Goal: Task Accomplishment & Management: Use online tool/utility

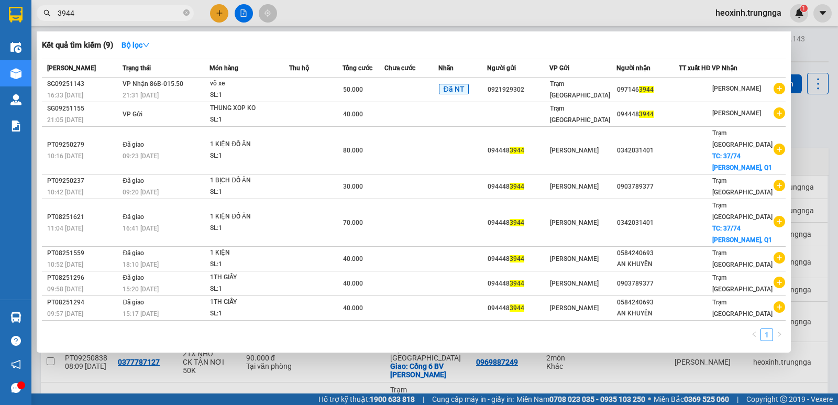
click at [407, 5] on div at bounding box center [419, 202] width 838 height 405
click at [104, 8] on input "3944" at bounding box center [120, 13] width 124 height 12
type input "3"
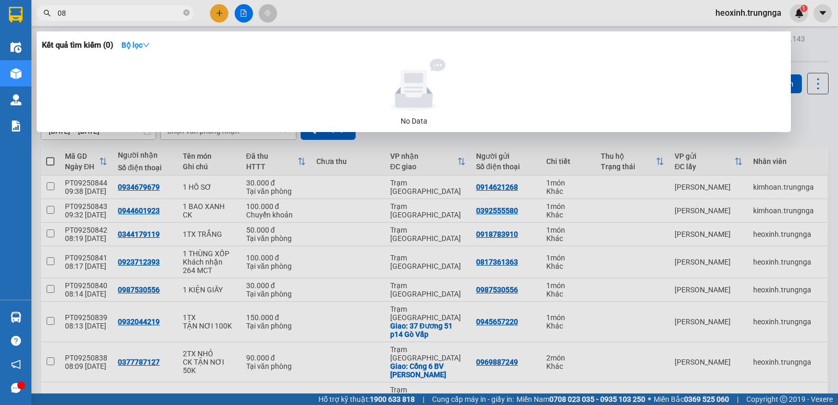
type input "0"
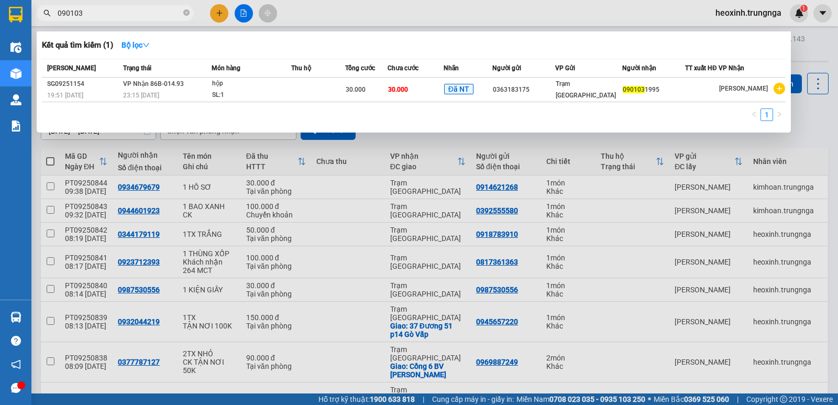
click at [147, 8] on input "090103" at bounding box center [120, 13] width 124 height 12
type input "0"
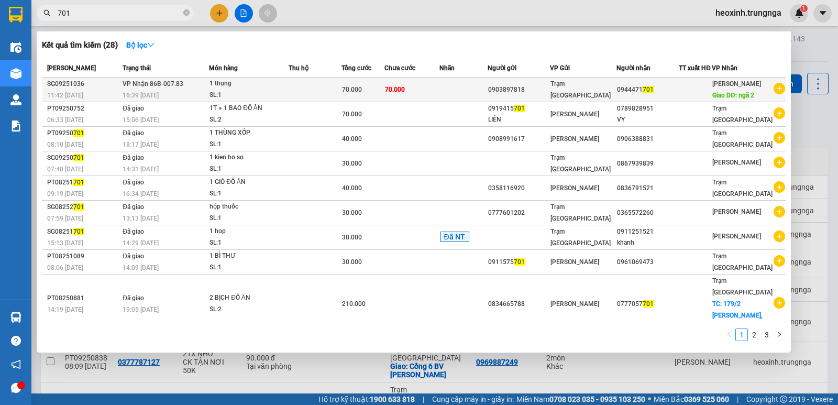
type input "701"
click at [459, 84] on td at bounding box center [464, 90] width 49 height 25
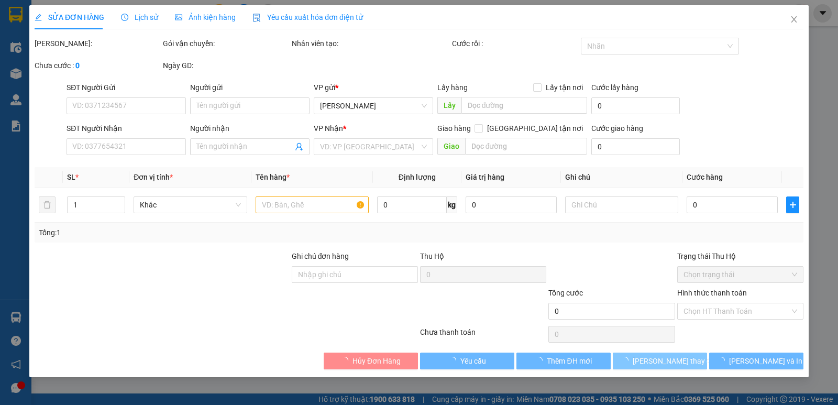
type input "0903897818"
type input "0944471701"
type input "ngã 2"
type input "70.000"
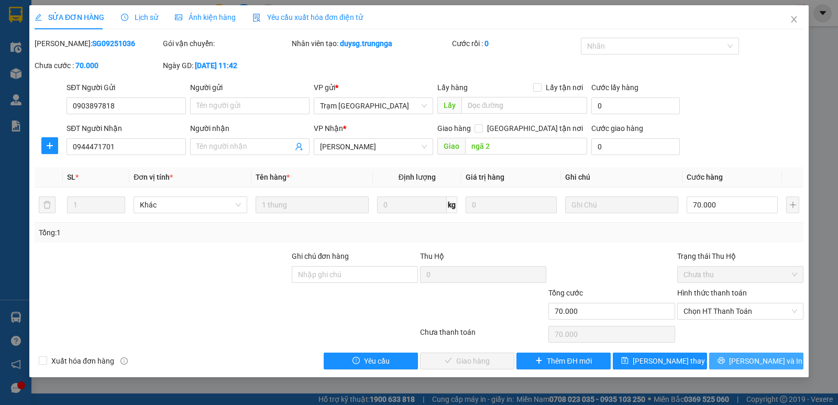
click at [718, 364] on button "[PERSON_NAME] và In" at bounding box center [757, 361] width 94 height 17
